Goal: Transaction & Acquisition: Download file/media

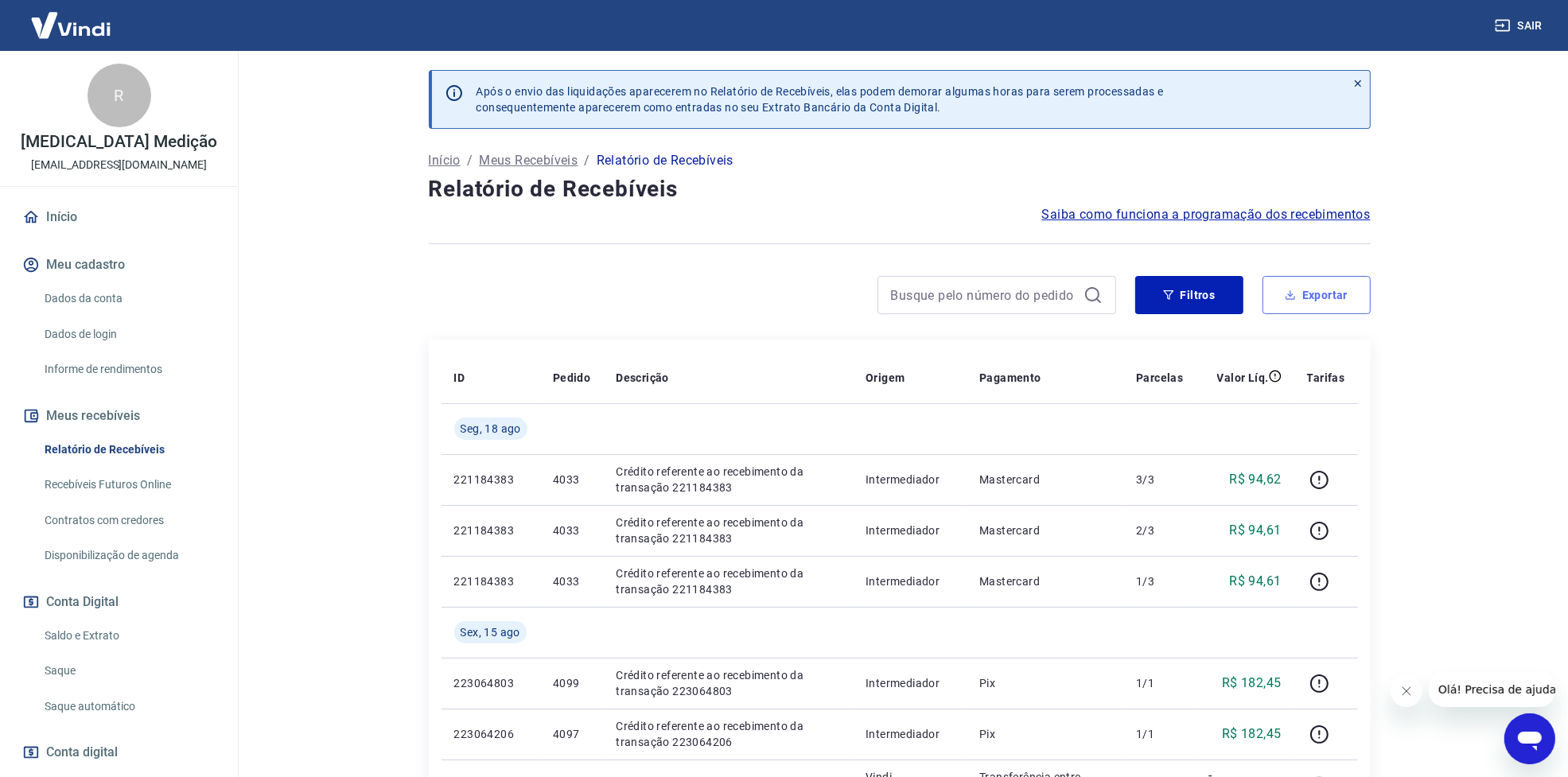
click at [1309, 300] on button "Exportar" at bounding box center [1316, 296] width 108 height 38
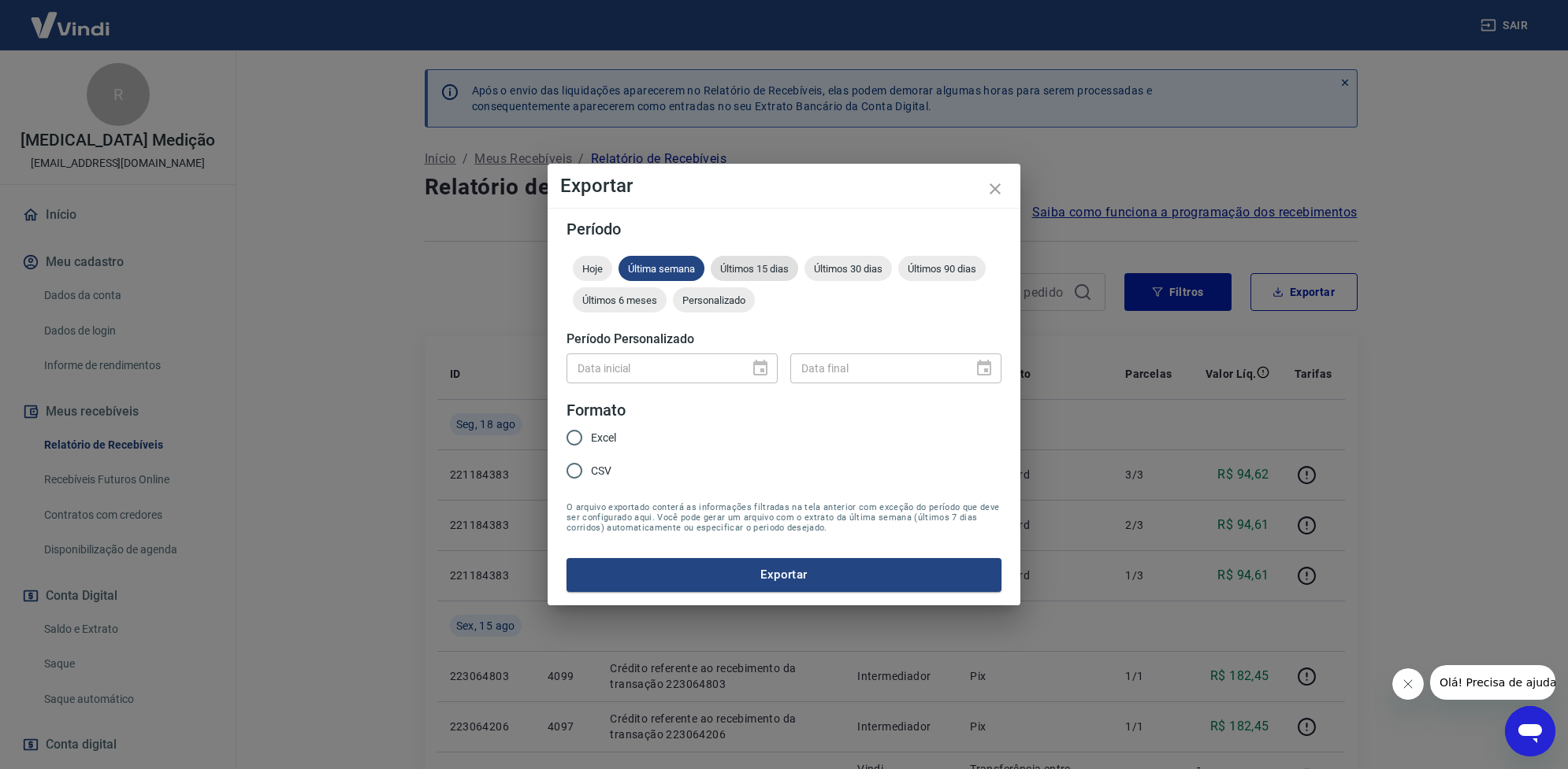
click at [776, 264] on span "Últimos 15 dias" at bounding box center [754, 269] width 87 height 12
click at [577, 434] on input "Excel" at bounding box center [574, 438] width 33 height 33
radio input "true"
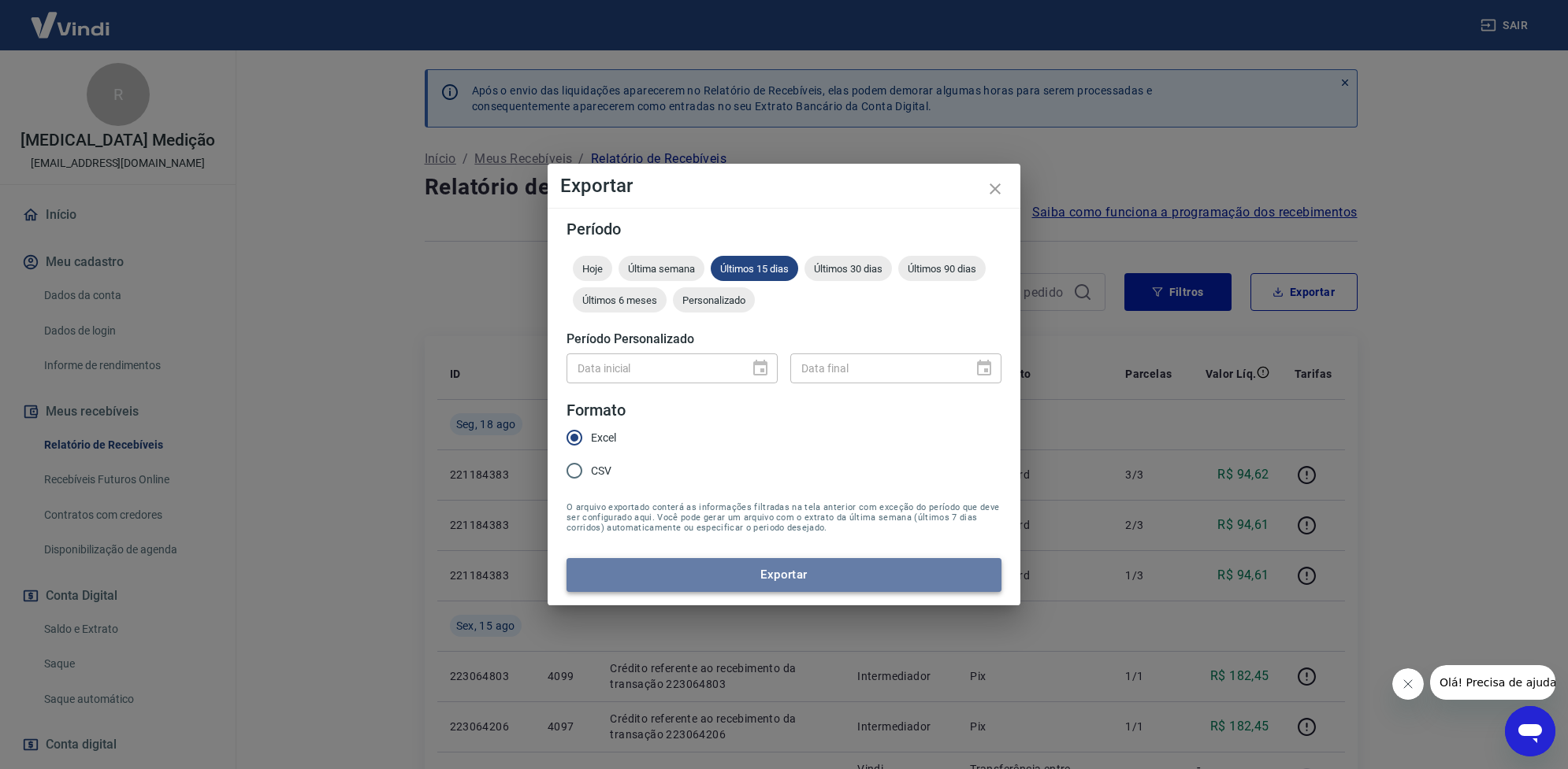
click at [702, 560] on button "Exportar" at bounding box center [784, 575] width 435 height 33
